Goal: Use online tool/utility: Utilize a website feature to perform a specific function

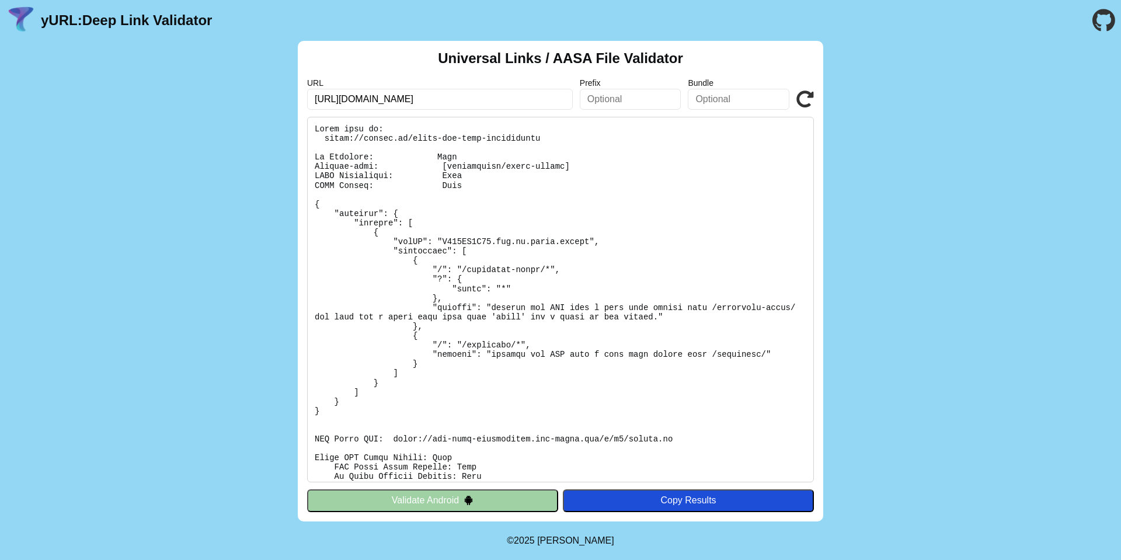
click at [801, 101] on icon at bounding box center [805, 99] width 18 height 18
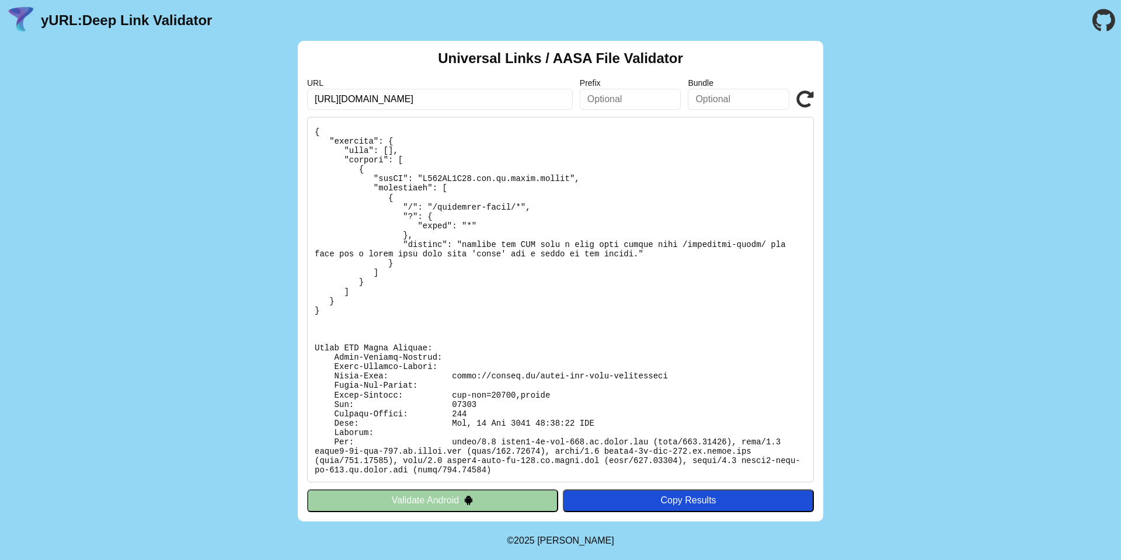
click at [799, 92] on icon at bounding box center [805, 99] width 18 height 18
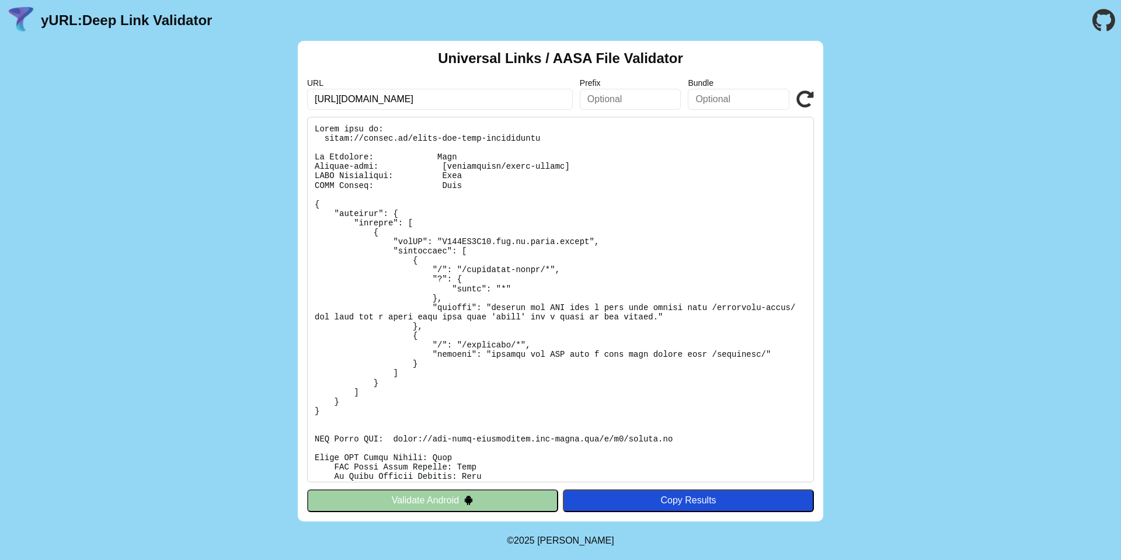
click at [589, 399] on pre at bounding box center [560, 299] width 507 height 365
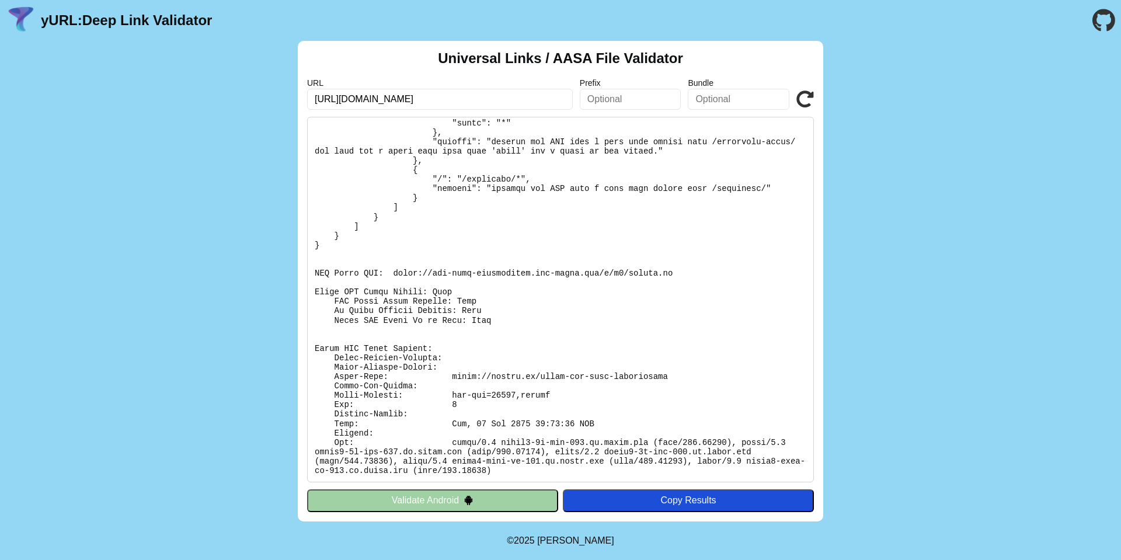
scroll to position [166, 0]
click at [802, 98] on icon at bounding box center [805, 99] width 18 height 18
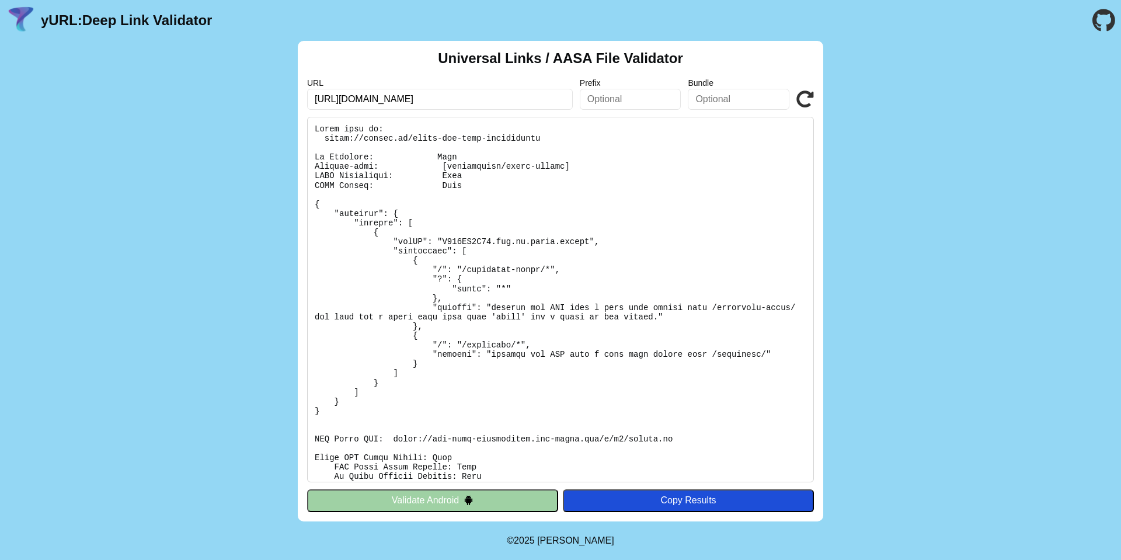
click at [536, 324] on pre at bounding box center [560, 299] width 507 height 365
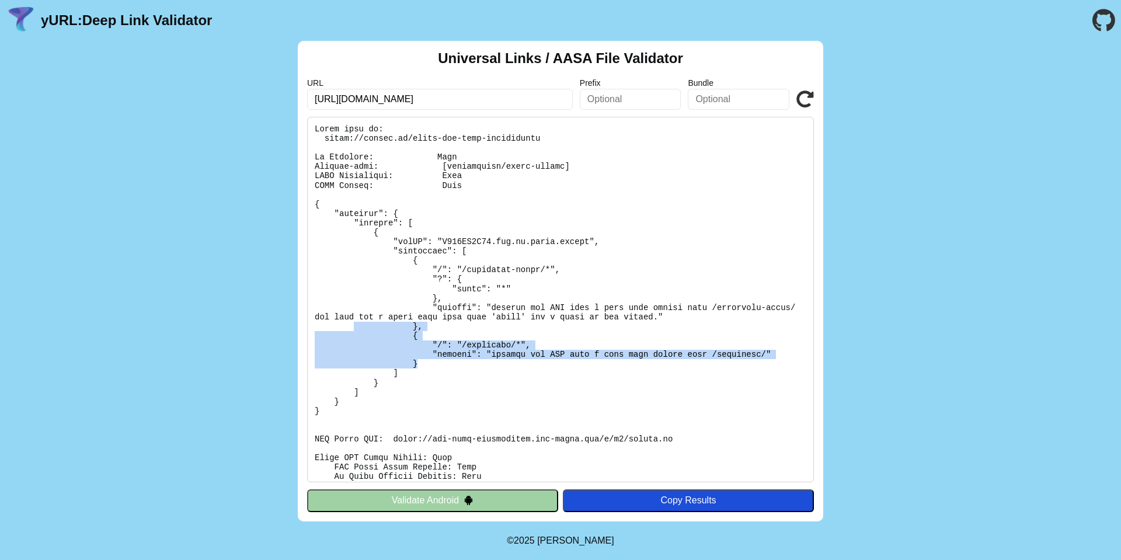
click at [354, 327] on pre at bounding box center [560, 299] width 507 height 365
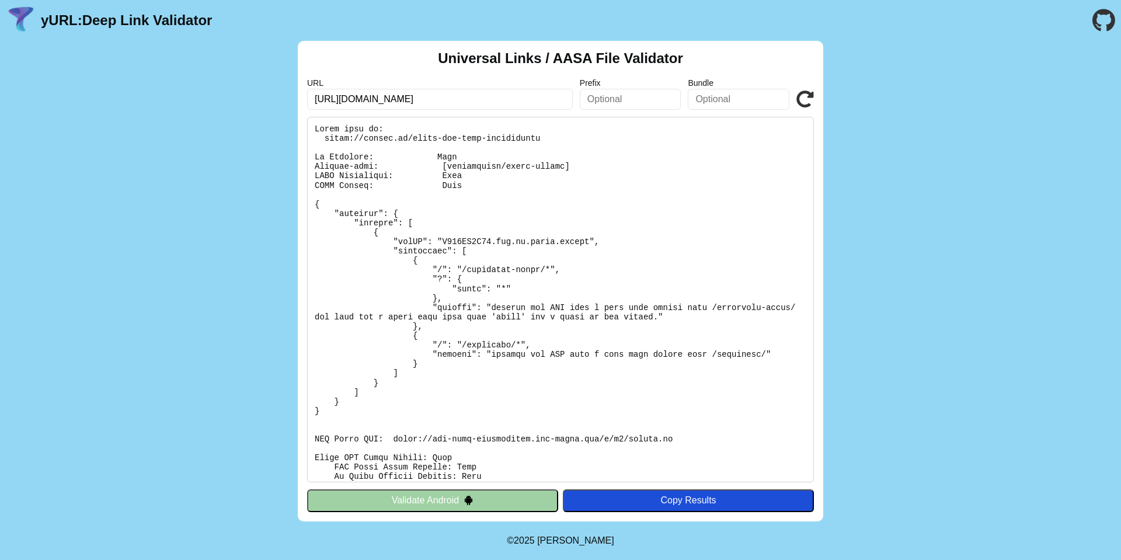
click at [514, 228] on pre at bounding box center [560, 299] width 507 height 365
click at [459, 337] on pre at bounding box center [560, 299] width 507 height 365
click at [471, 270] on pre at bounding box center [560, 299] width 507 height 365
drag, startPoint x: 469, startPoint y: 267, endPoint x: 542, endPoint y: 267, distance: 73.0
click at [542, 267] on pre at bounding box center [560, 299] width 507 height 365
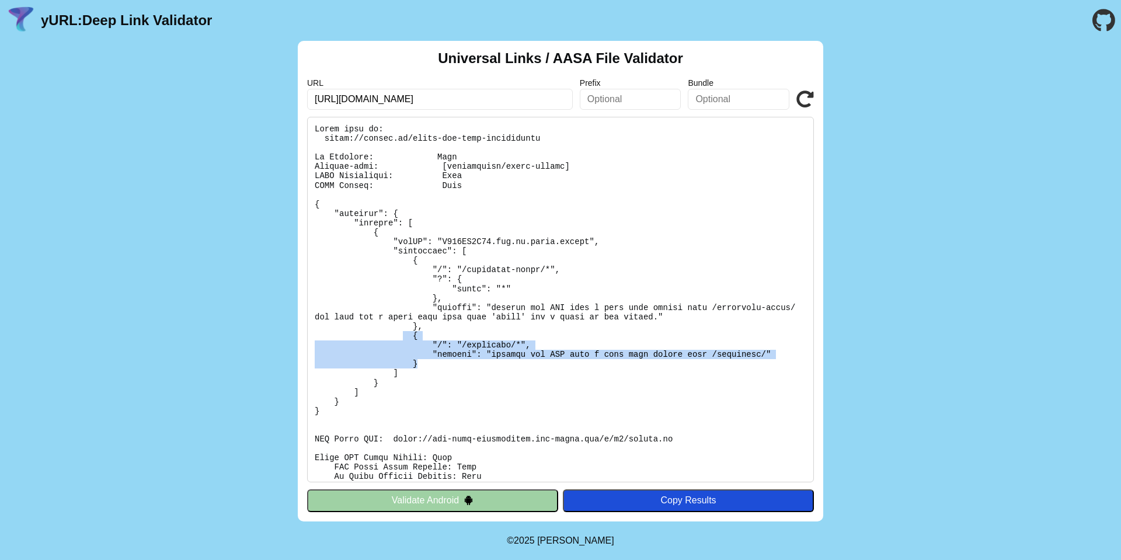
drag, startPoint x: 423, startPoint y: 362, endPoint x: 404, endPoint y: 339, distance: 29.9
click at [404, 339] on pre at bounding box center [560, 299] width 507 height 365
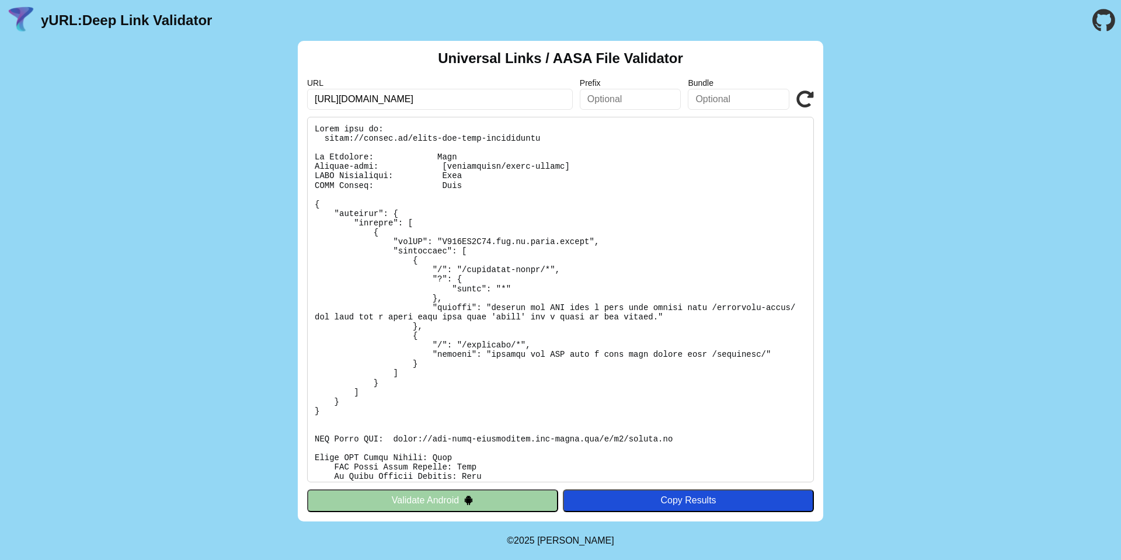
click at [561, 381] on pre at bounding box center [560, 299] width 507 height 365
drag, startPoint x: 539, startPoint y: 342, endPoint x: 417, endPoint y: 344, distance: 121.4
click at [417, 344] on pre at bounding box center [560, 299] width 507 height 365
click at [497, 339] on pre at bounding box center [560, 299] width 507 height 365
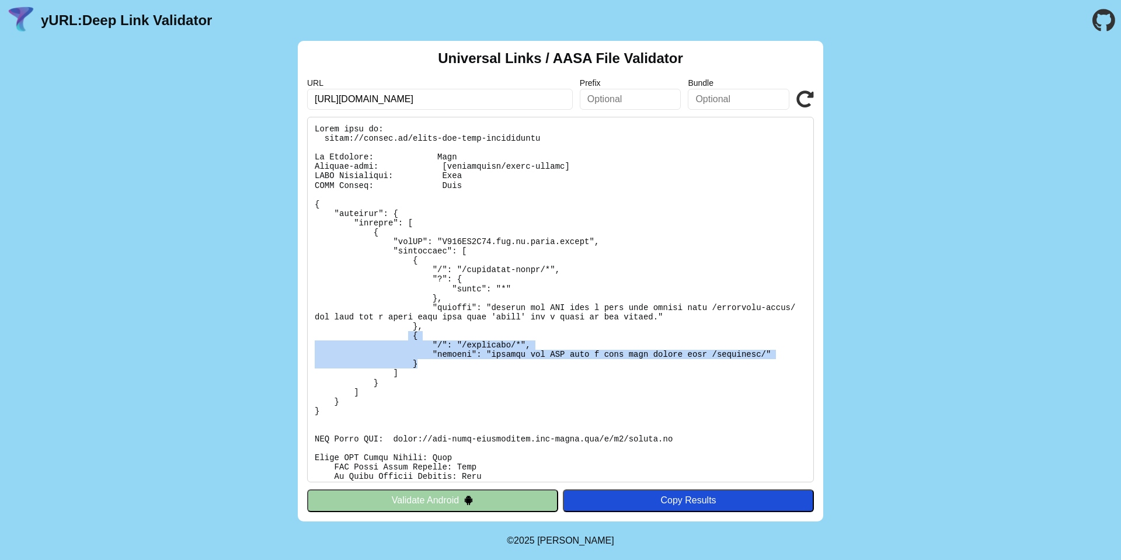
drag, startPoint x: 428, startPoint y: 365, endPoint x: 410, endPoint y: 336, distance: 34.2
click at [410, 336] on pre at bounding box center [560, 299] width 507 height 365
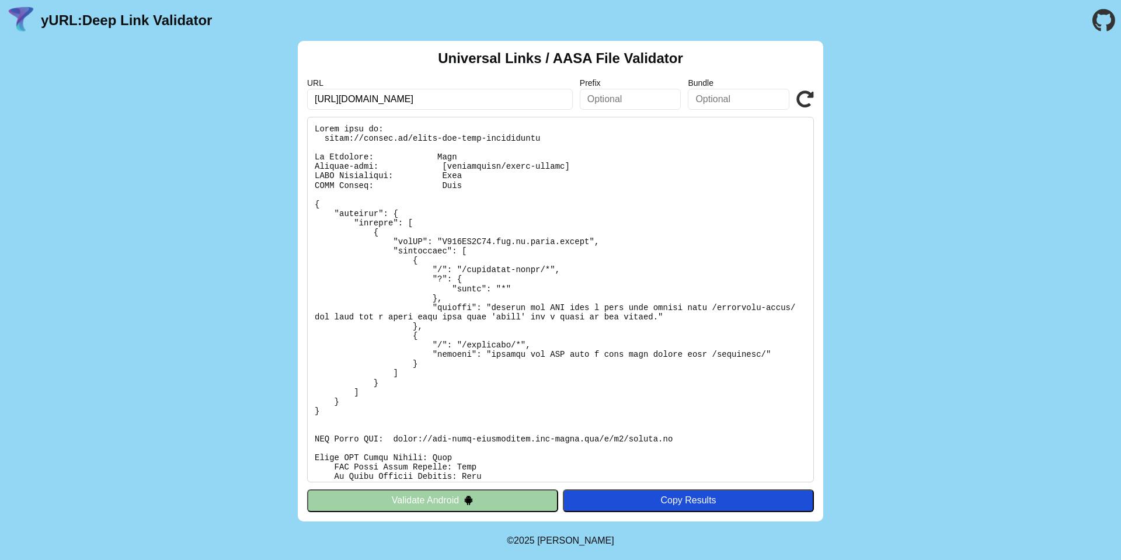
click at [536, 317] on pre at bounding box center [560, 299] width 507 height 365
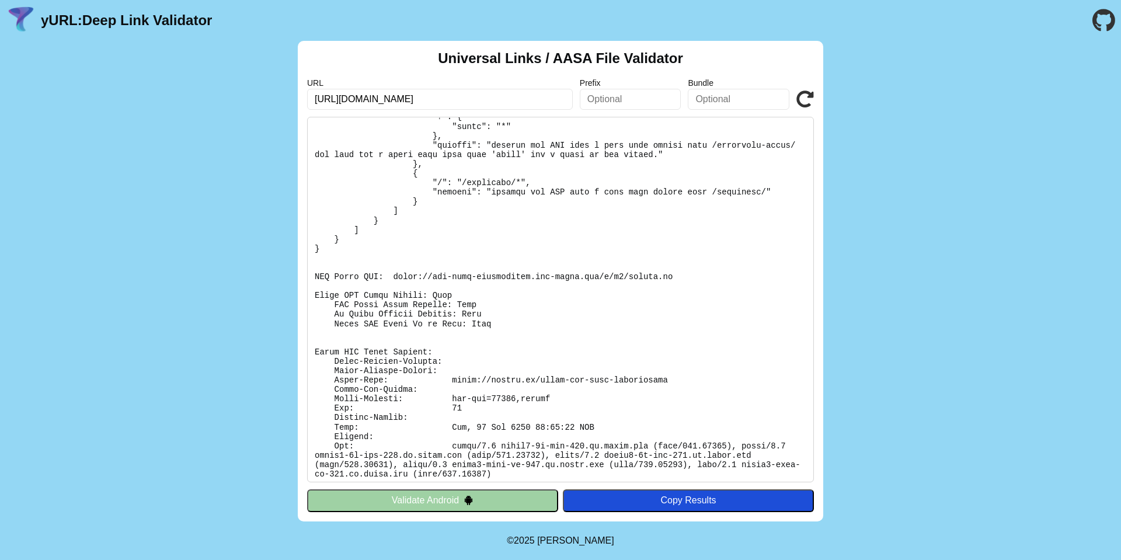
scroll to position [166, 0]
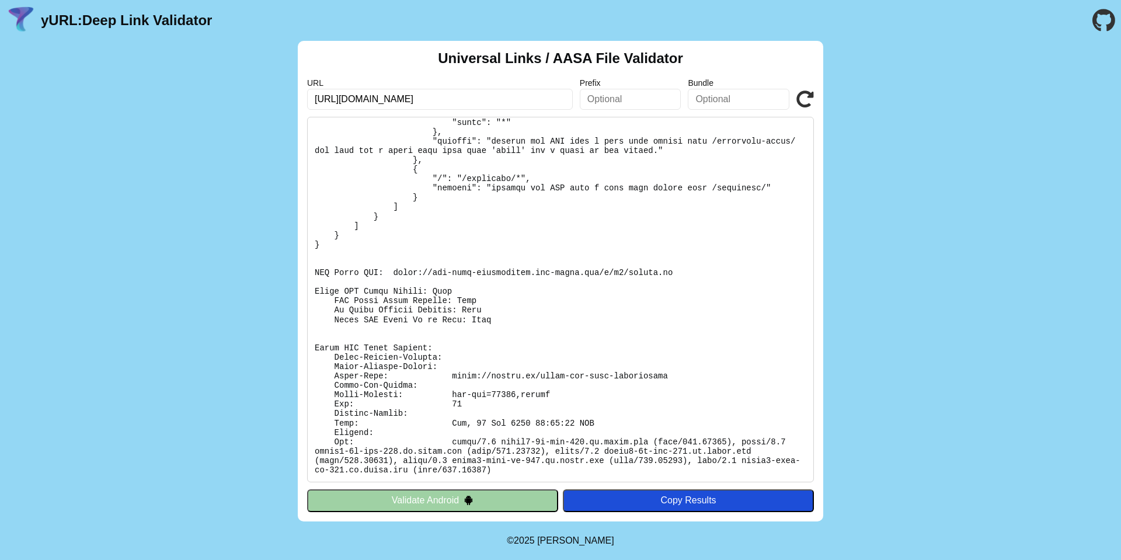
click at [341, 271] on pre at bounding box center [560, 299] width 507 height 365
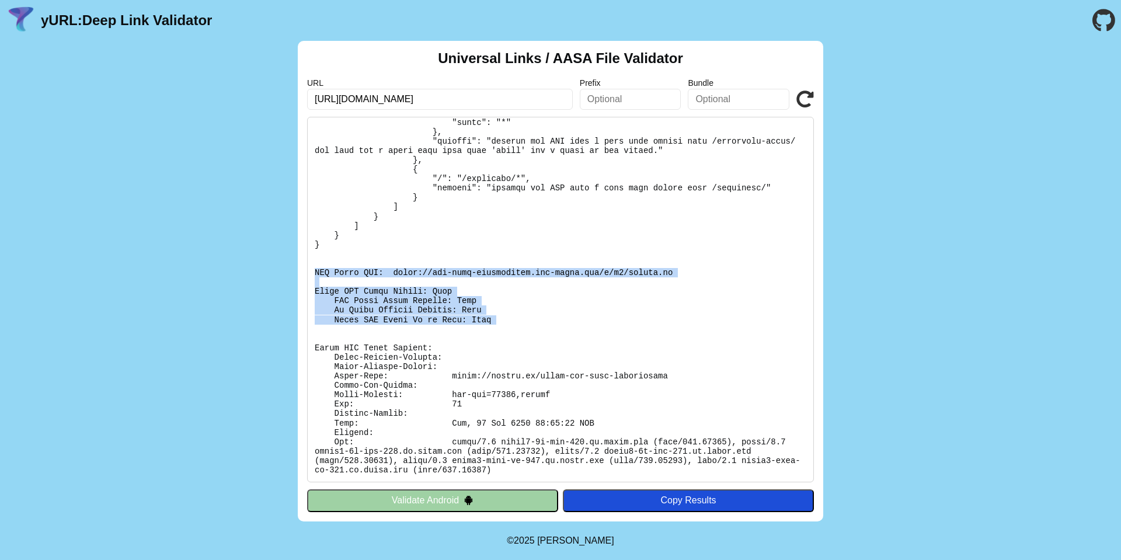
drag, startPoint x: 319, startPoint y: 270, endPoint x: 522, endPoint y: 328, distance: 210.6
click at [522, 328] on pre at bounding box center [560, 299] width 507 height 365
click at [523, 319] on pre at bounding box center [560, 299] width 507 height 365
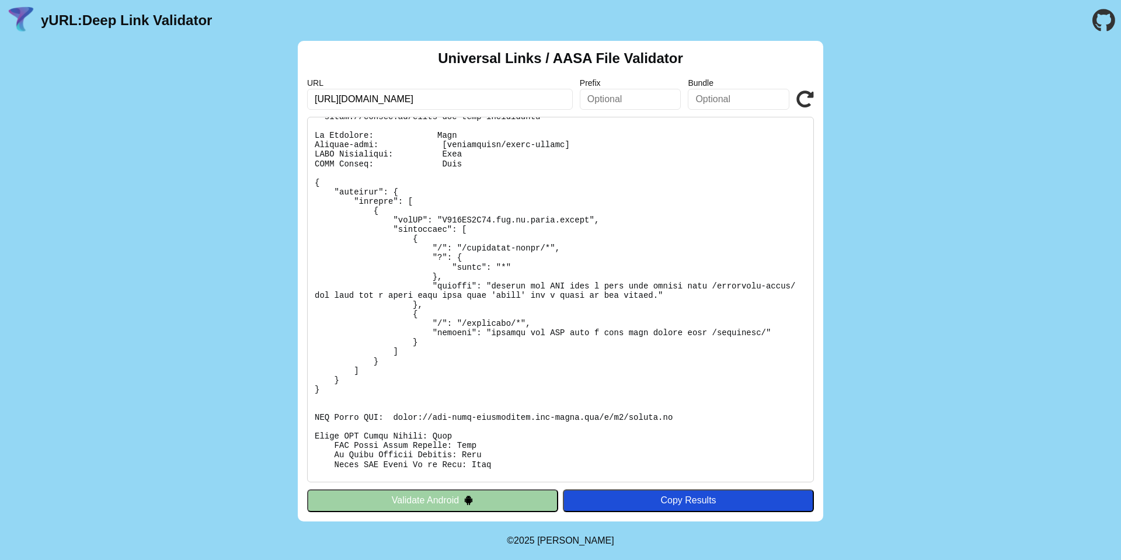
scroll to position [0, 0]
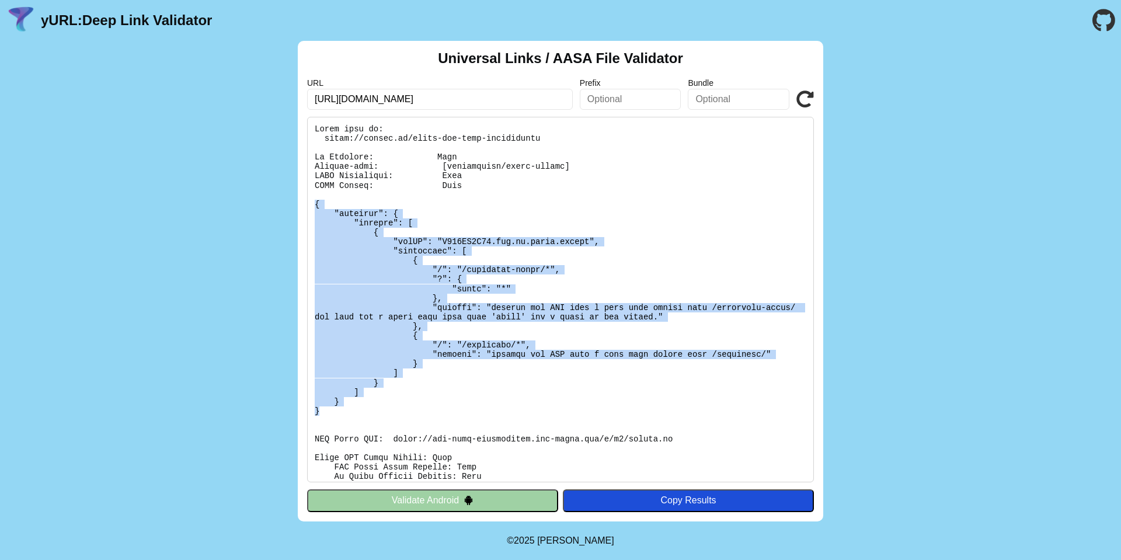
drag, startPoint x: 324, startPoint y: 410, endPoint x: 297, endPoint y: 203, distance: 209.5
click at [298, 203] on div "Universal Links / AASA File Validator URL [URL][DOMAIN_NAME] Prefix Bundle Vali…" at bounding box center [560, 281] width 525 height 480
click at [509, 348] on pre at bounding box center [560, 299] width 507 height 365
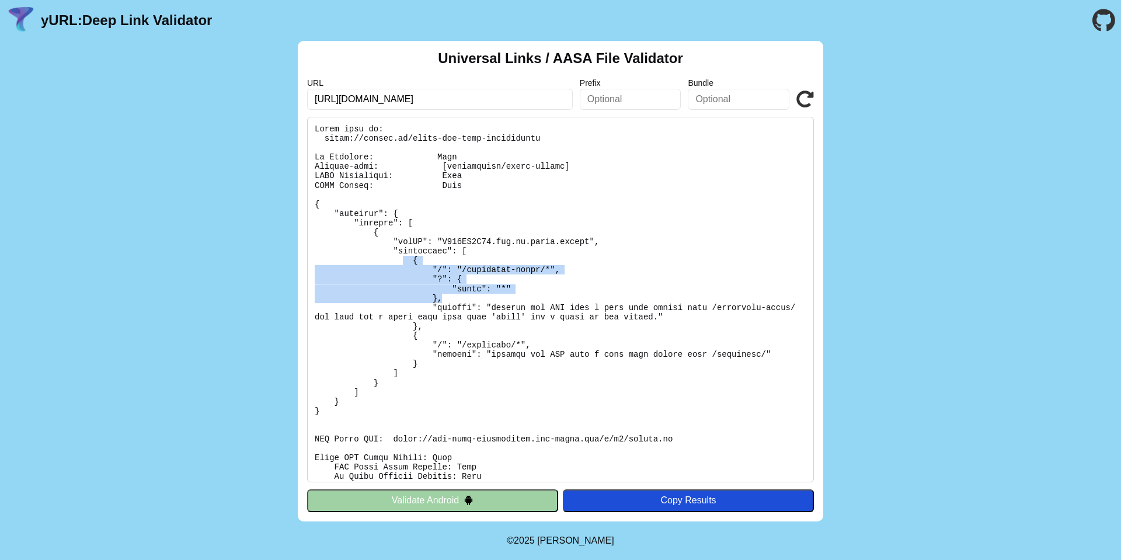
drag, startPoint x: 451, startPoint y: 299, endPoint x: 402, endPoint y: 260, distance: 63.5
click at [402, 260] on pre at bounding box center [560, 299] width 507 height 365
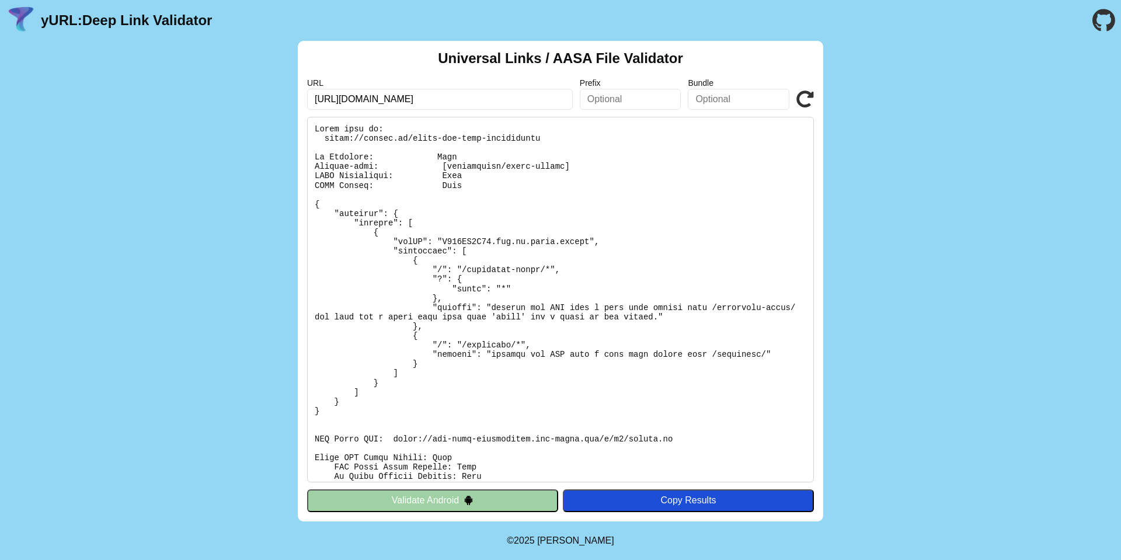
click at [453, 340] on pre at bounding box center [560, 299] width 507 height 365
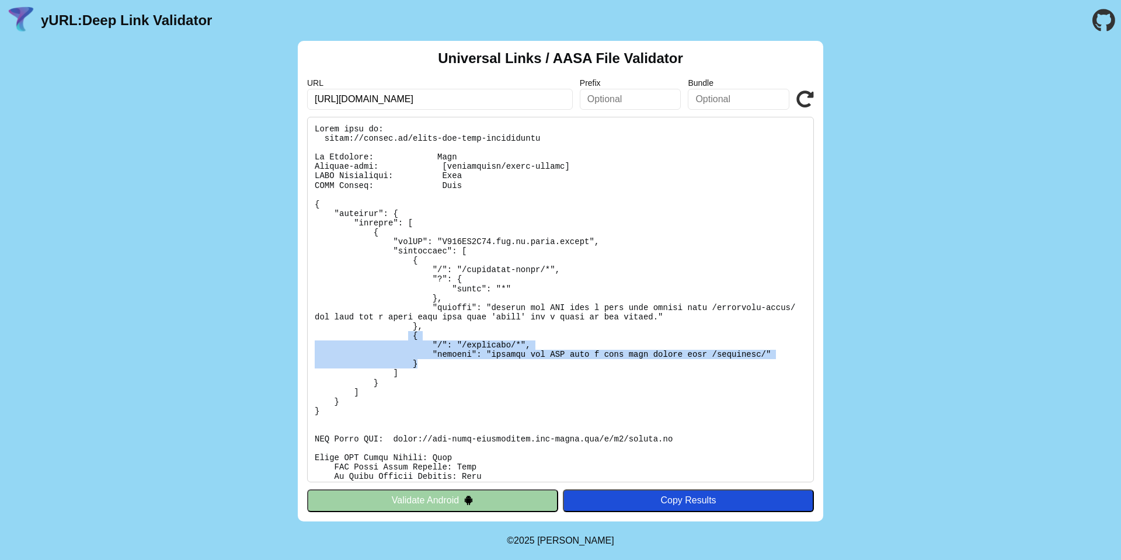
drag, startPoint x: 428, startPoint y: 359, endPoint x: 409, endPoint y: 334, distance: 32.0
click at [409, 334] on pre at bounding box center [560, 299] width 507 height 365
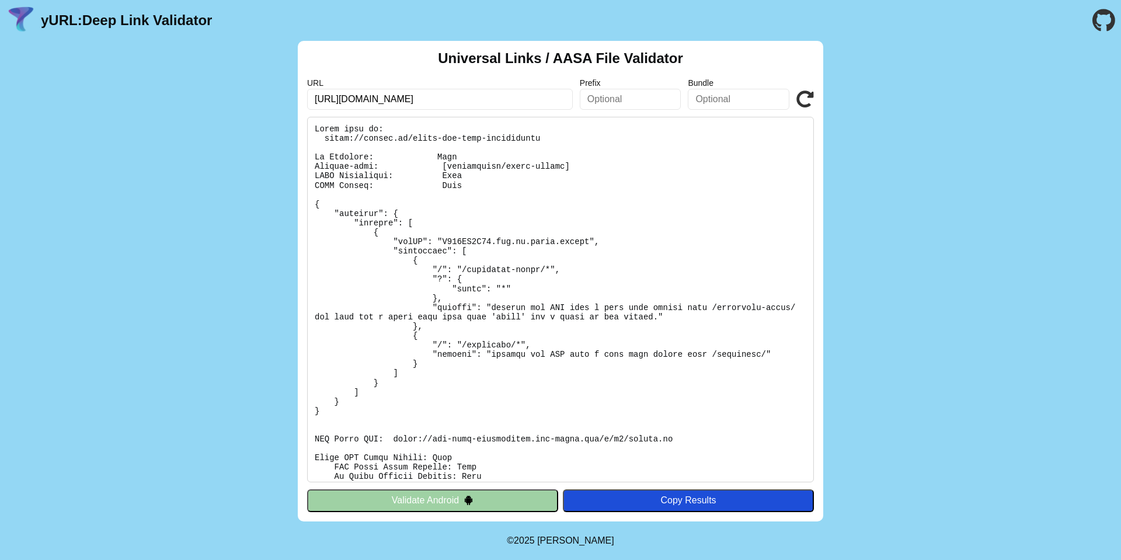
click at [610, 321] on pre at bounding box center [560, 299] width 507 height 365
click at [842, 111] on div "Universal Links / AASA File Validator URL [URL][DOMAIN_NAME] Prefix Bundle Vali…" at bounding box center [560, 281] width 1121 height 480
click at [807, 102] on icon at bounding box center [805, 99] width 18 height 18
click at [475, 370] on pre at bounding box center [560, 299] width 507 height 365
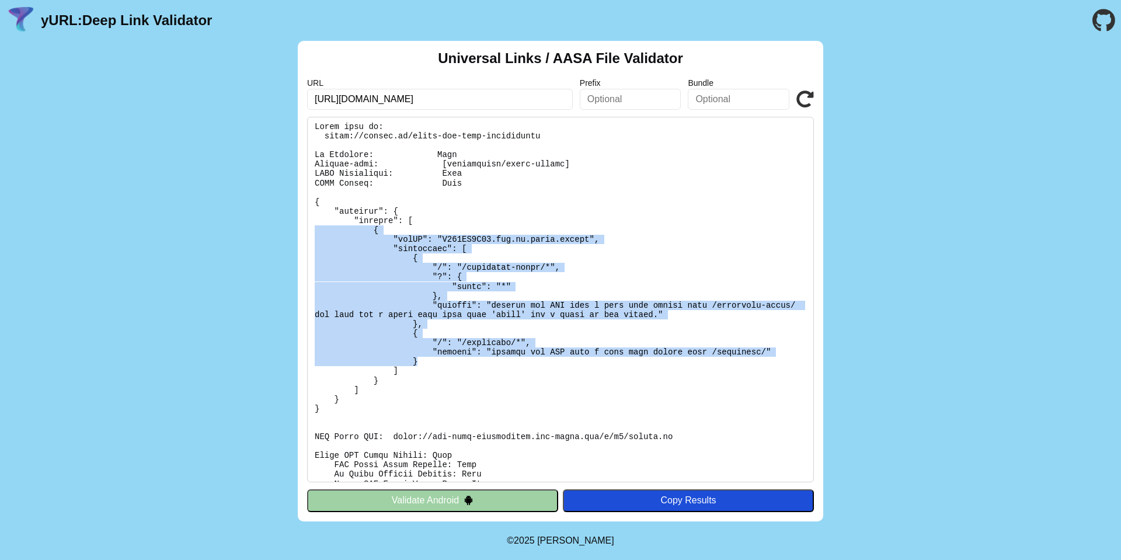
drag, startPoint x: 441, startPoint y: 364, endPoint x: 296, endPoint y: 229, distance: 197.0
click at [296, 229] on div "Universal Links / AASA File Validator URL [URL][DOMAIN_NAME] Prefix Bundle Vali…" at bounding box center [560, 281] width 1121 height 480
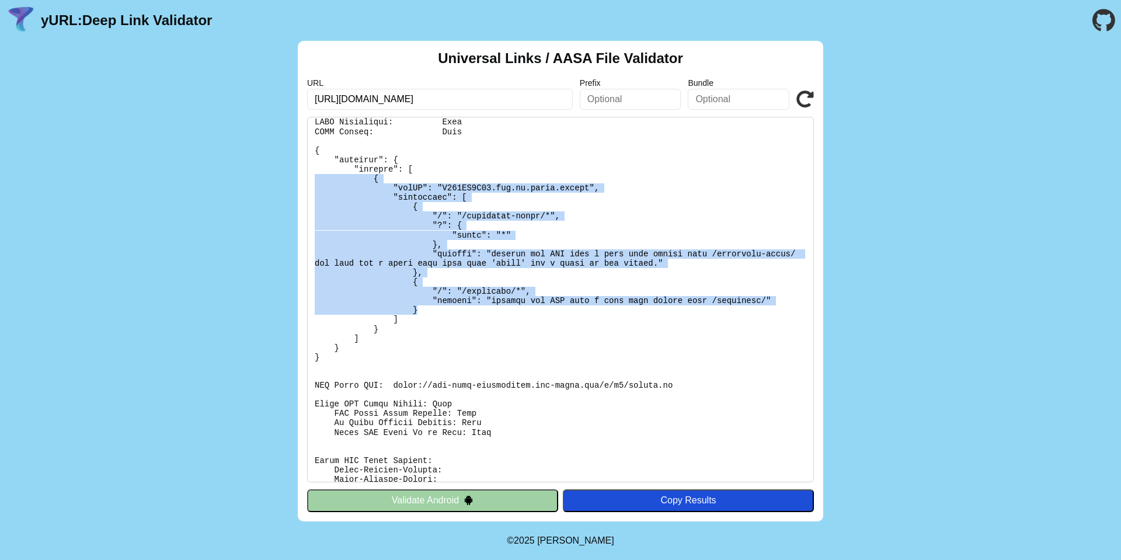
scroll to position [166, 0]
